Goal: Subscribe to service/newsletter

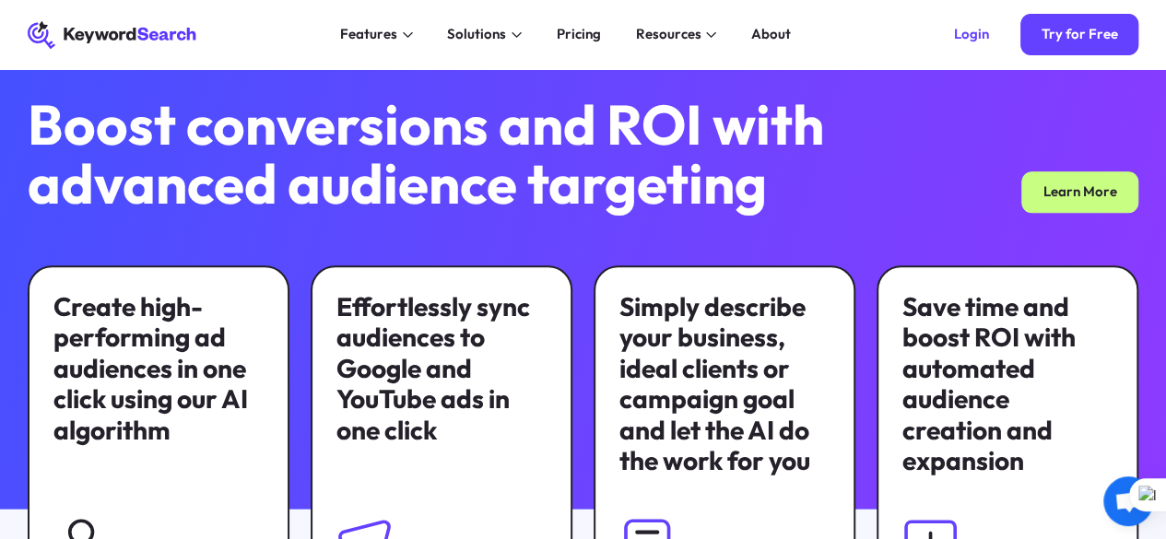
scroll to position [948, 0]
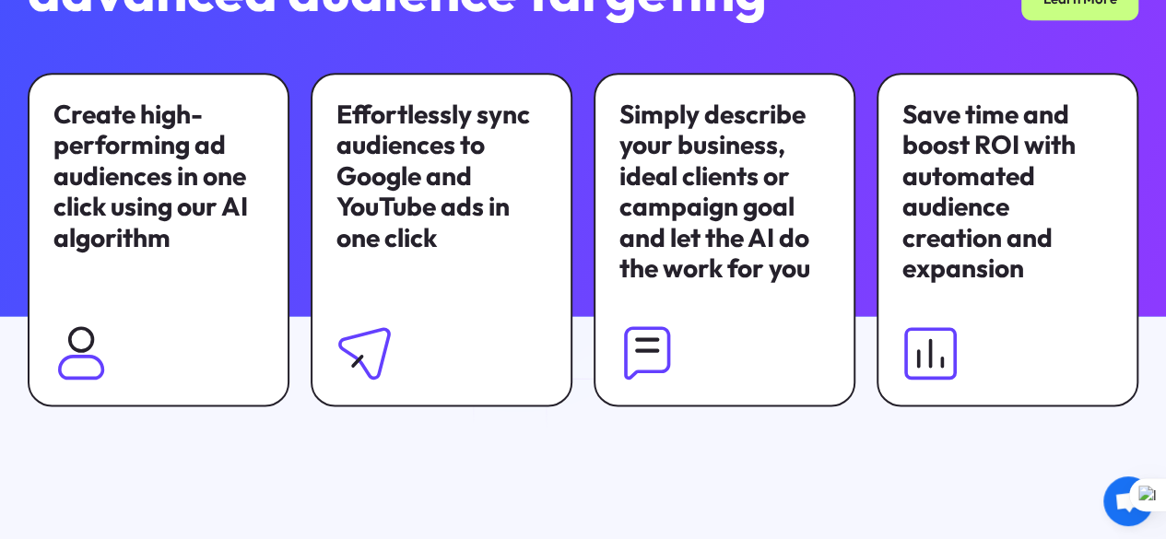
click at [517, 182] on div "Effortlessly sync audiences to Google and YouTube ads in one click" at bounding box center [442, 176] width 210 height 154
click at [492, 206] on div "Effortlessly sync audiences to Google and YouTube ads in one click" at bounding box center [442, 176] width 210 height 154
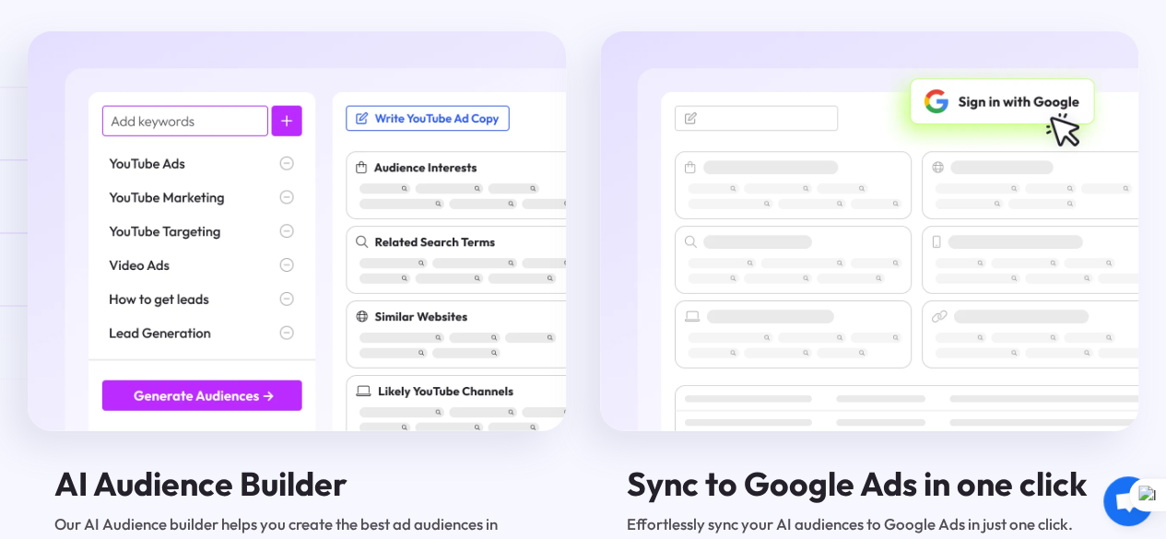
scroll to position [2283, 0]
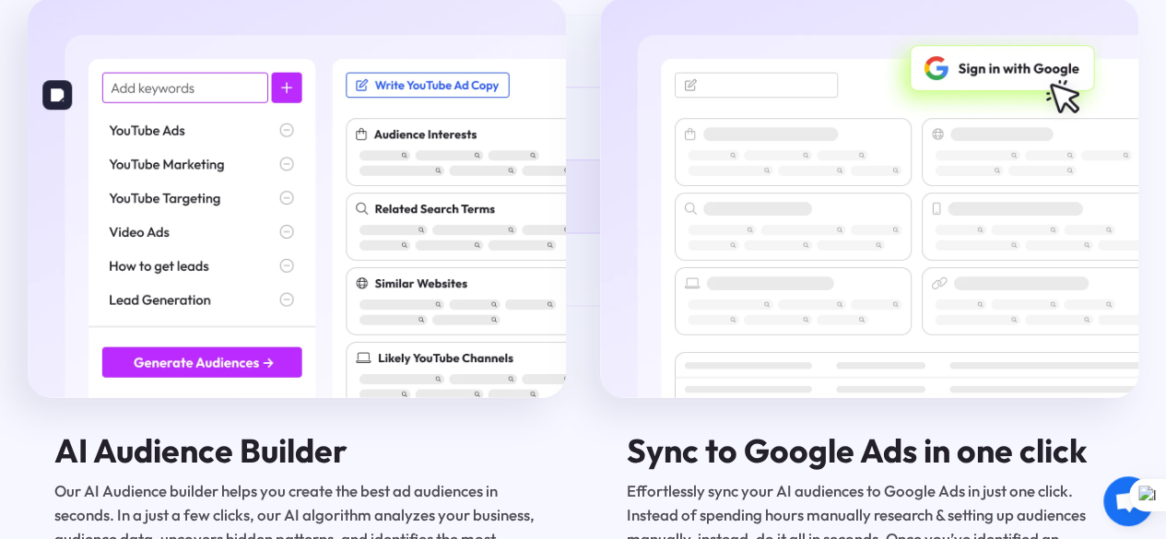
click at [289, 150] on img at bounding box center [297, 197] width 538 height 399
click at [284, 154] on img at bounding box center [297, 197] width 538 height 399
click at [253, 155] on img at bounding box center [297, 197] width 538 height 399
click at [235, 157] on img at bounding box center [297, 197] width 538 height 399
click at [189, 152] on img at bounding box center [297, 197] width 538 height 399
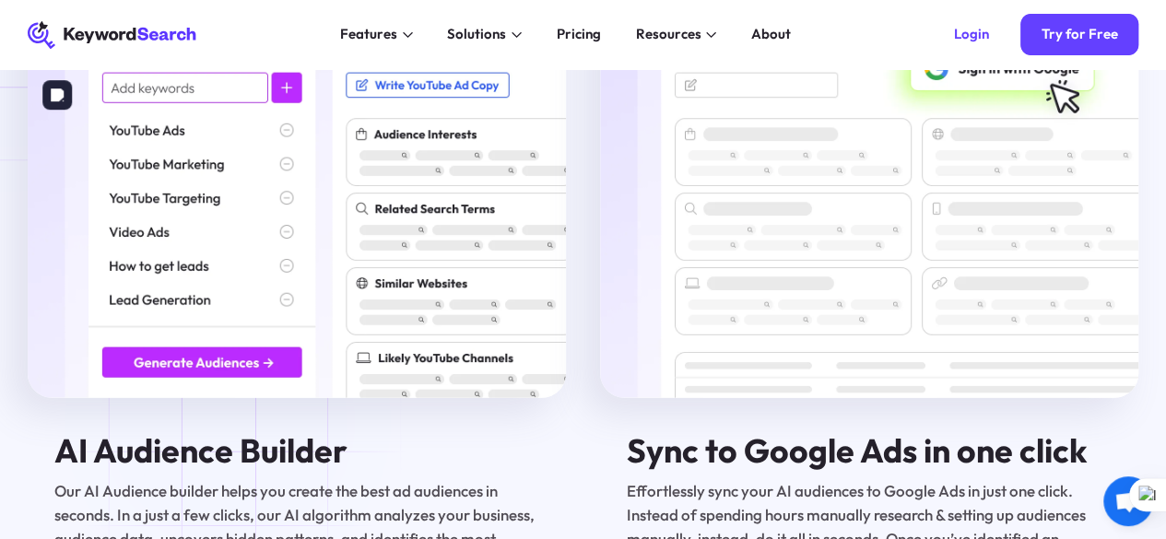
click at [230, 397] on img at bounding box center [297, 197] width 538 height 399
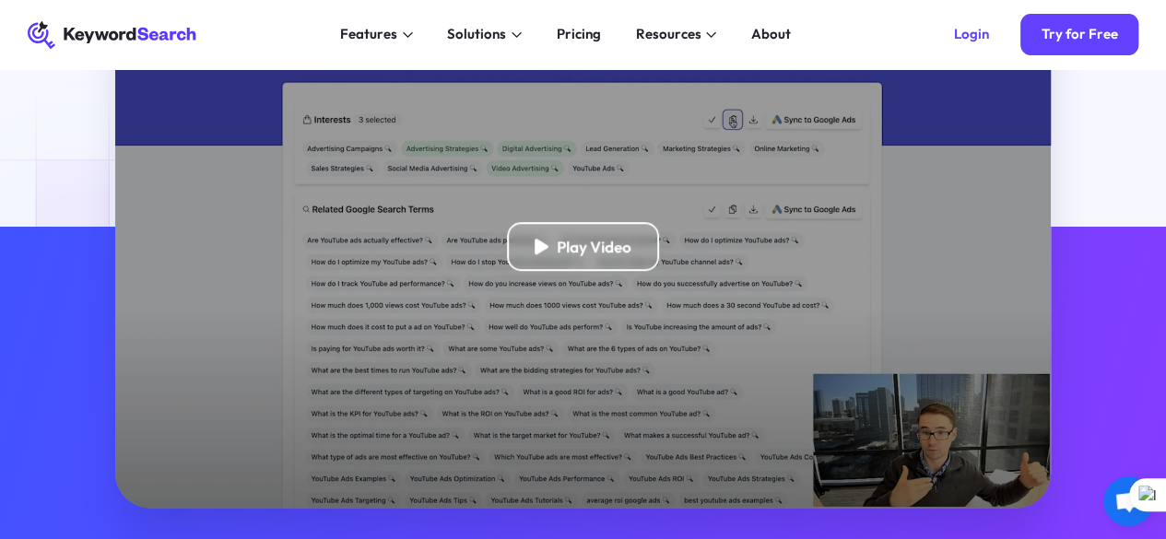
scroll to position [0, 0]
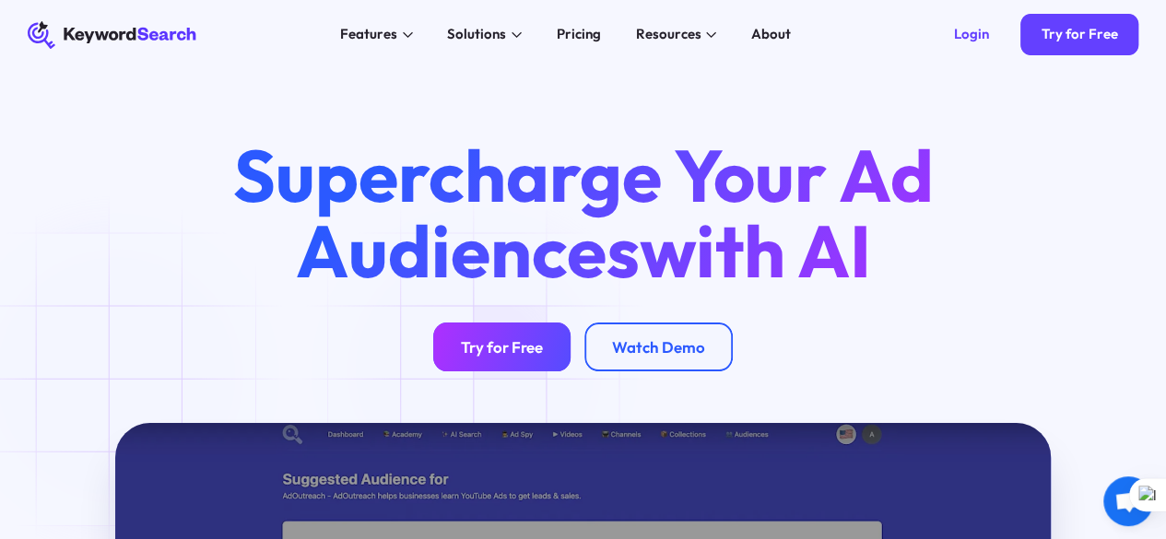
click at [480, 357] on div "Try for Free" at bounding box center [502, 346] width 82 height 19
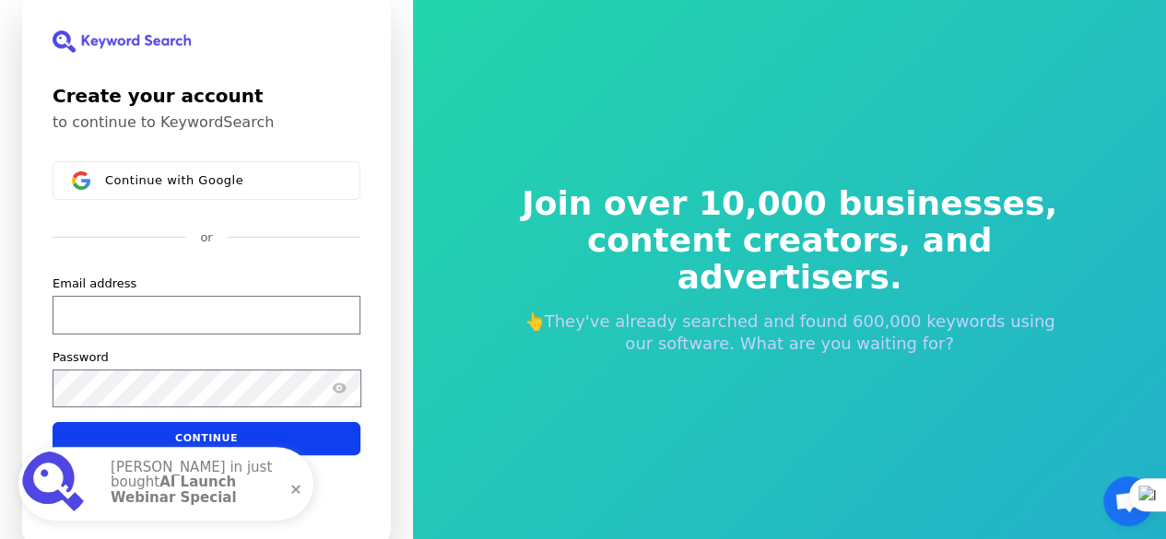
click at [222, 202] on div "Continue with Google or Email address Password Continue" at bounding box center [207, 308] width 308 height 294
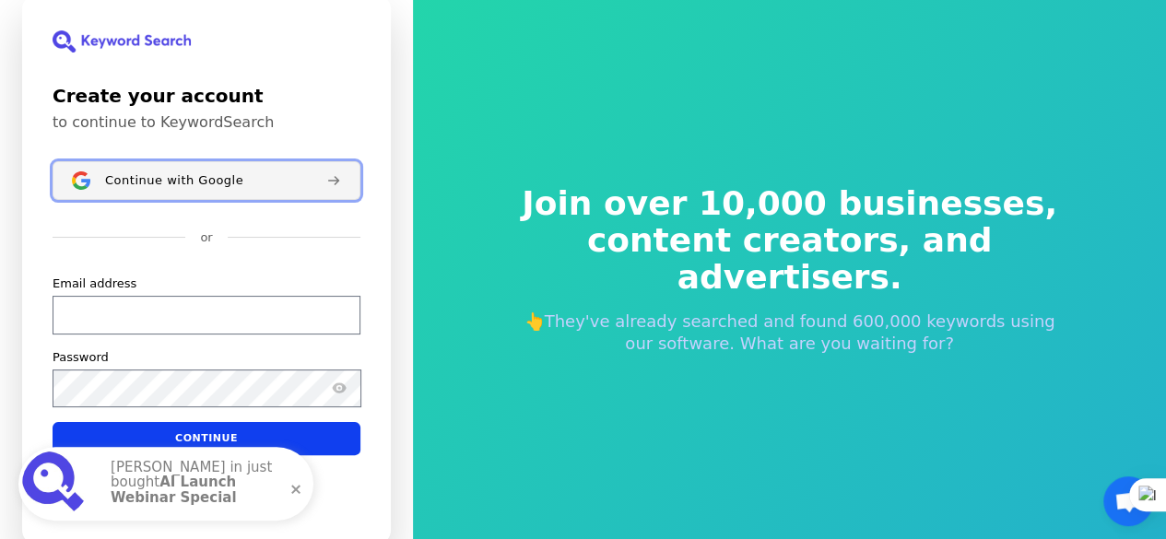
click at [221, 187] on span "Continue with Google" at bounding box center [174, 180] width 138 height 15
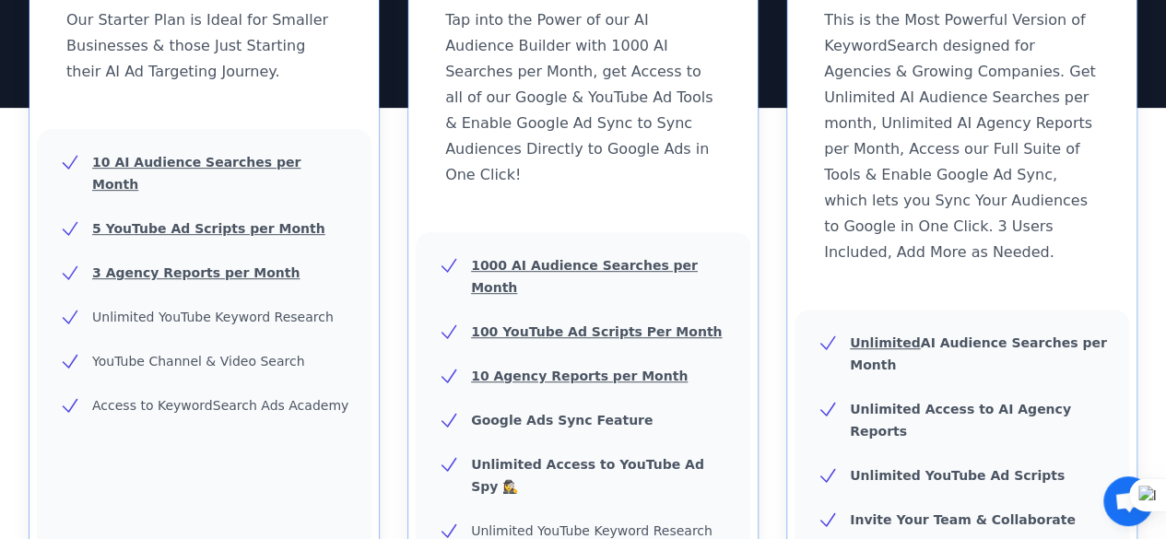
scroll to position [42, 0]
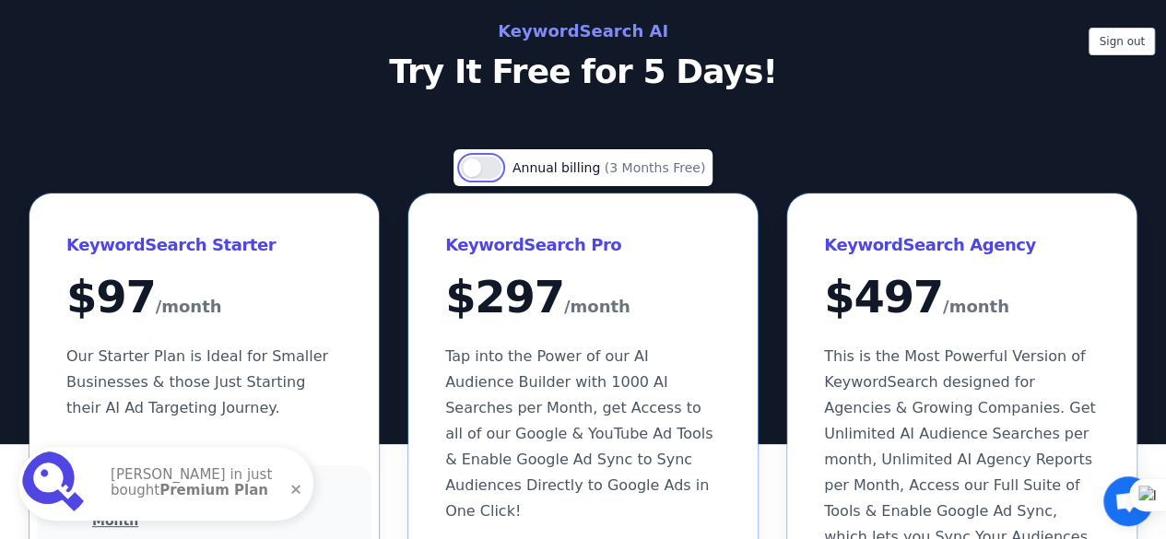
click at [489, 172] on button "Use setting" at bounding box center [481, 168] width 41 height 22
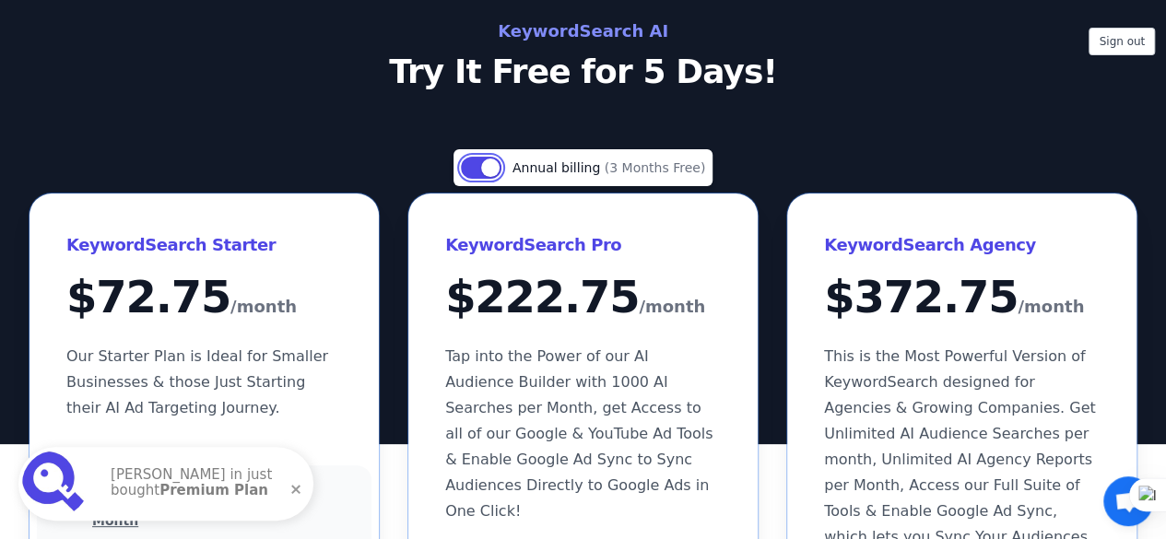
click at [477, 168] on button "Use setting" at bounding box center [481, 168] width 41 height 22
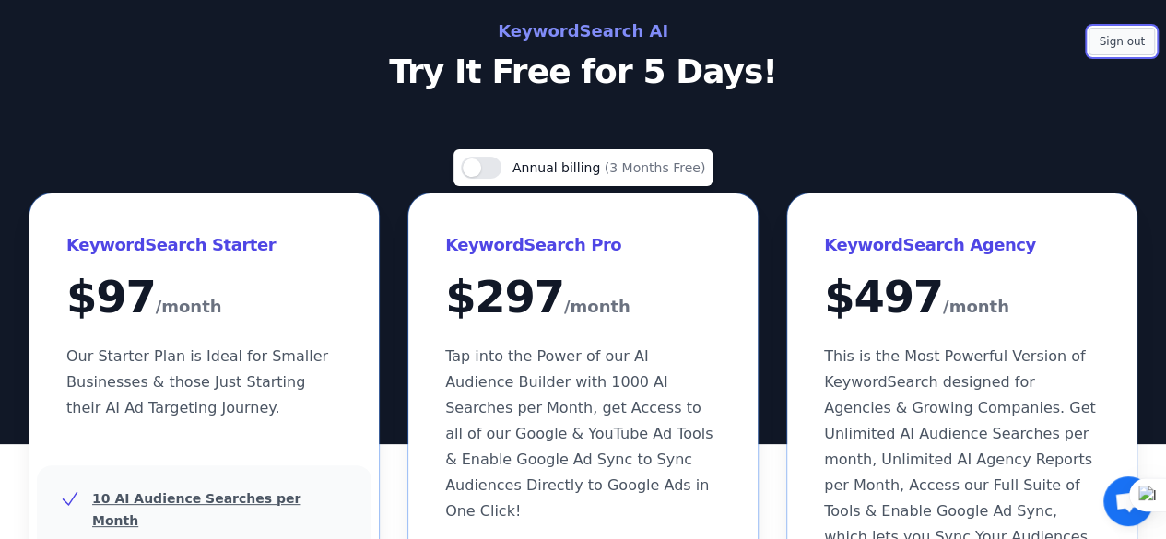
click at [1120, 41] on button "Sign out" at bounding box center [1122, 42] width 66 height 28
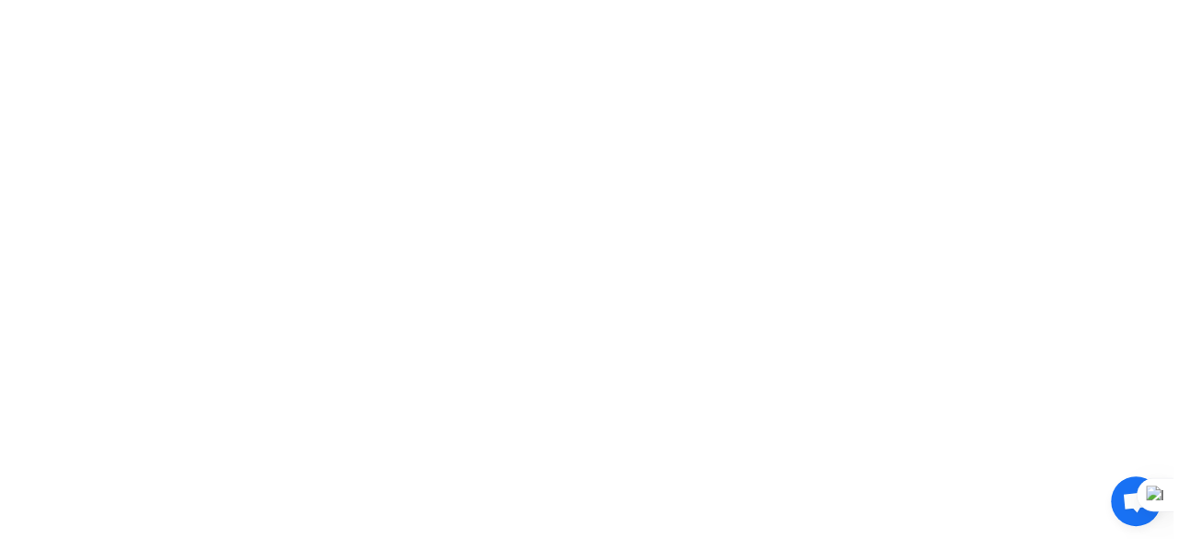
scroll to position [0, 0]
